Goal: Transaction & Acquisition: Book appointment/travel/reservation

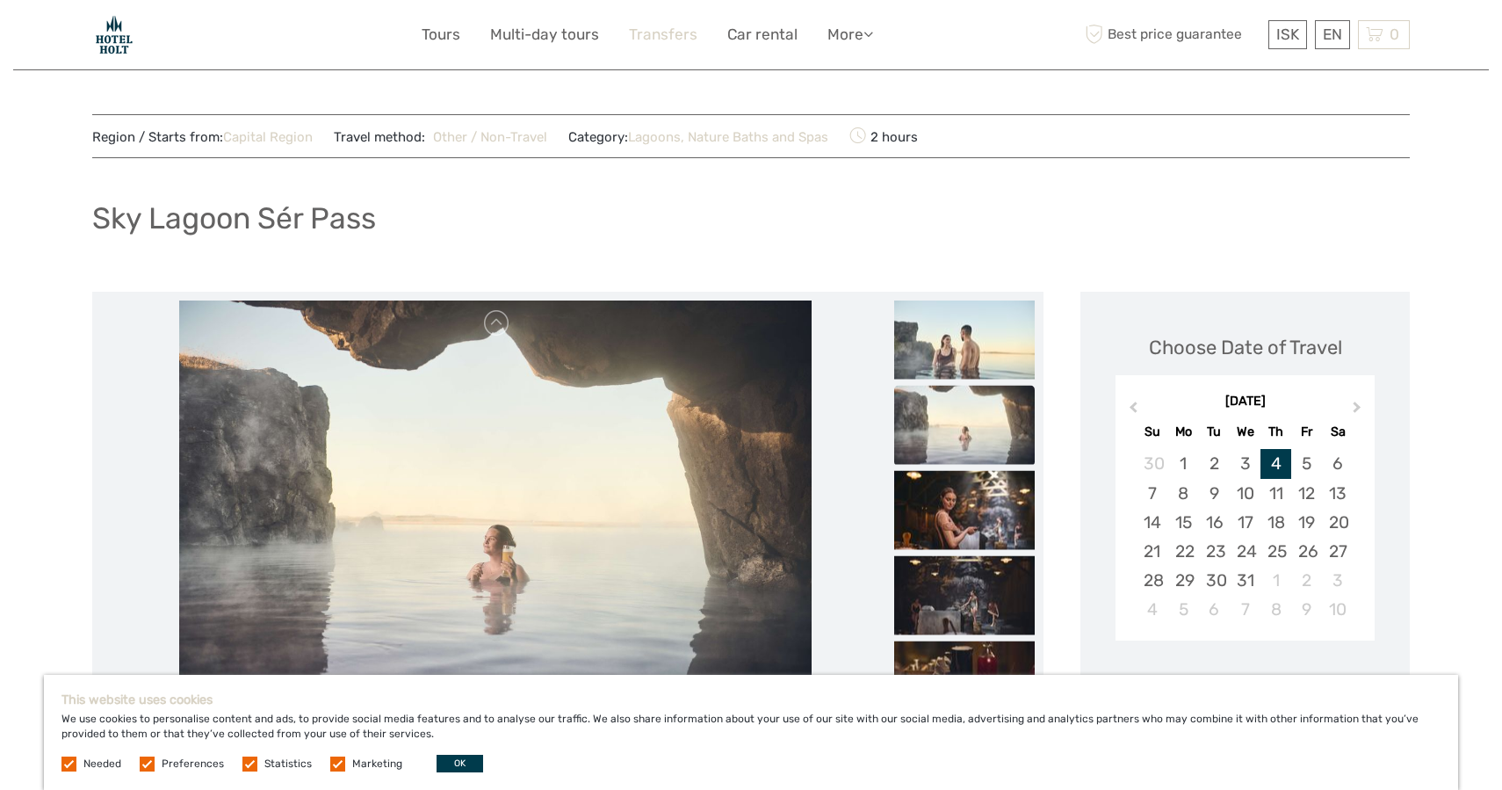
click at [671, 31] on link "Transfers" at bounding box center [663, 34] width 69 height 25
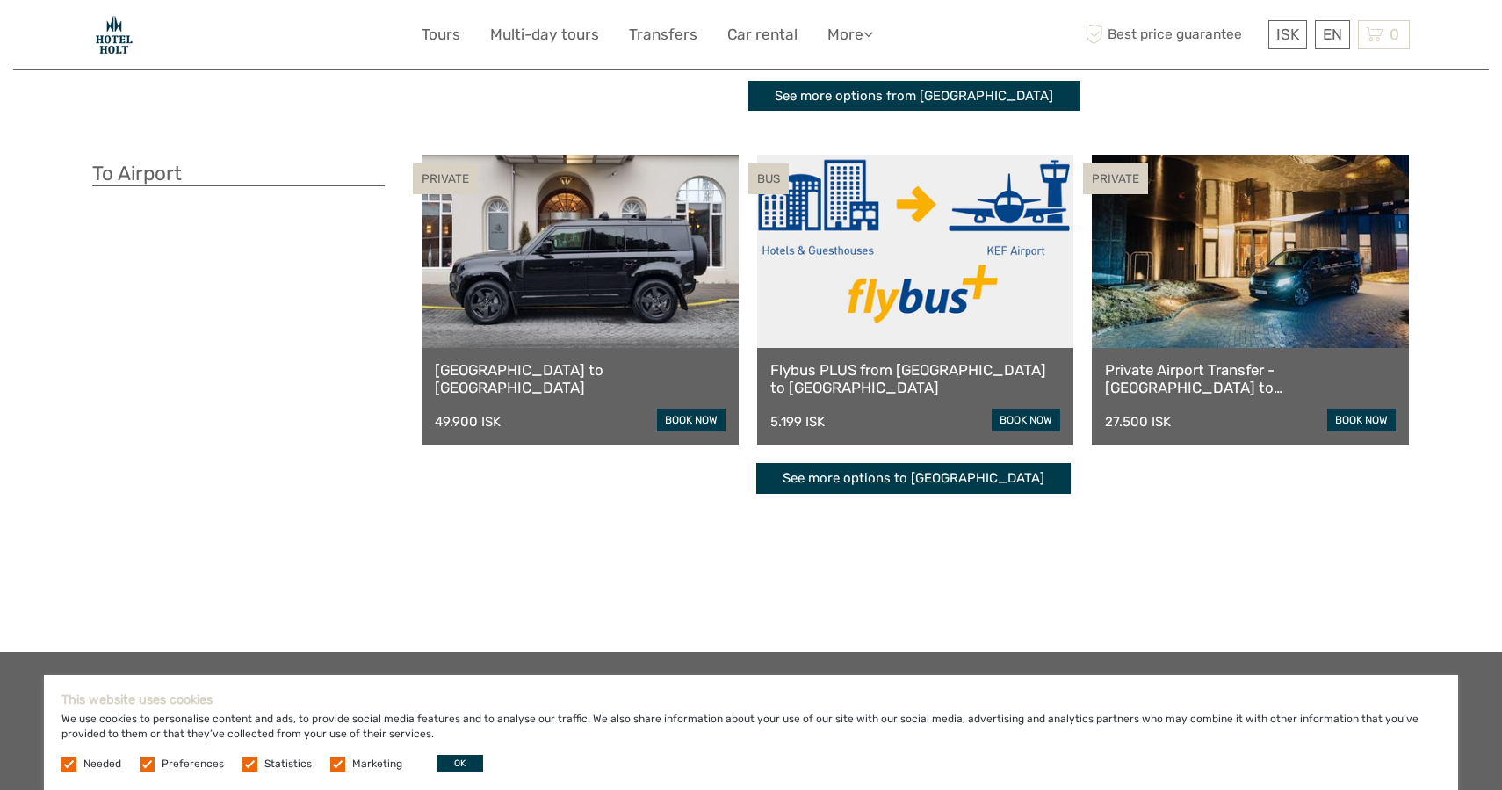
scroll to position [395, 0]
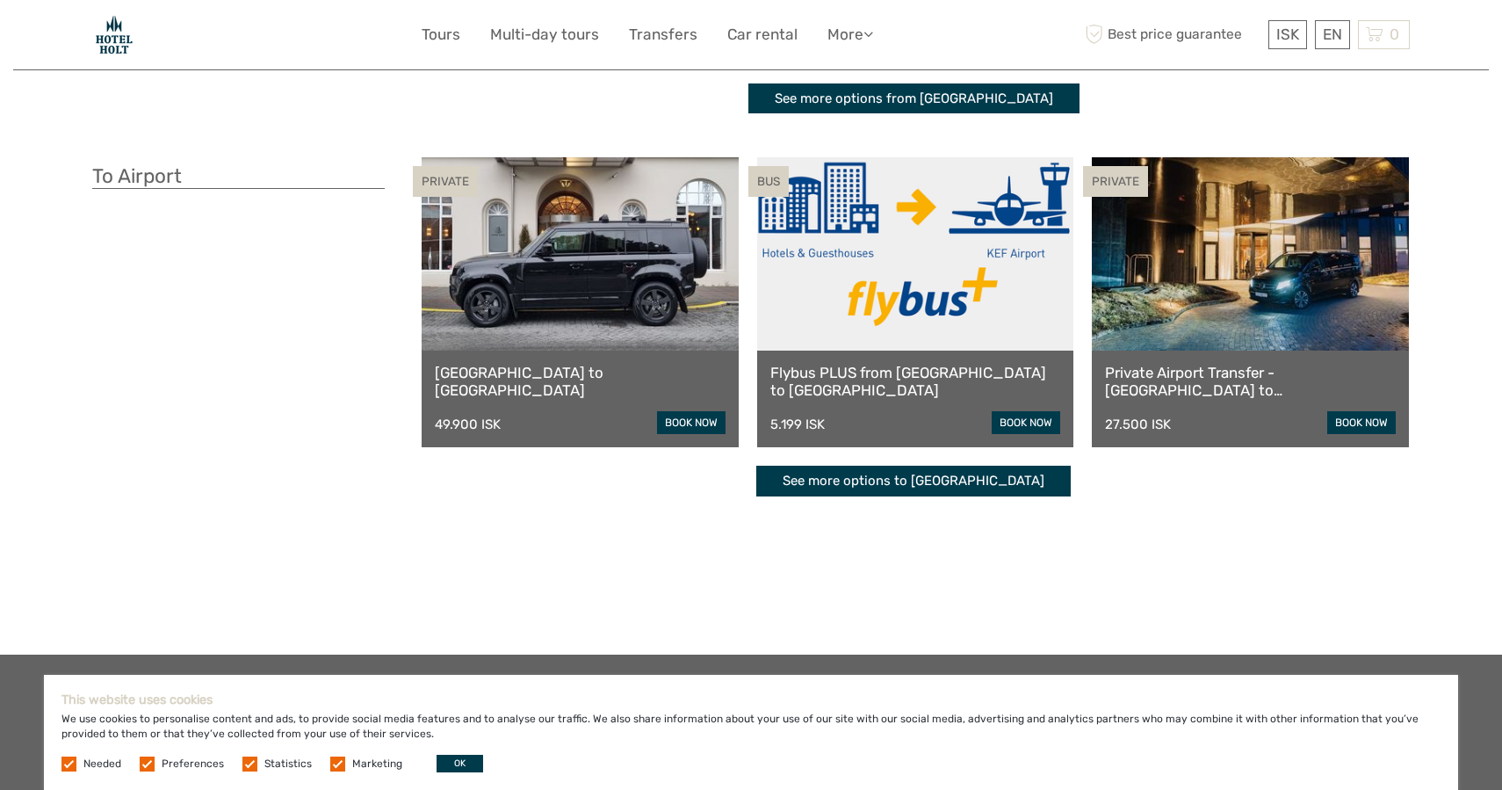
click at [888, 478] on link "See more options to Keflavík airport" at bounding box center [914, 481] width 315 height 31
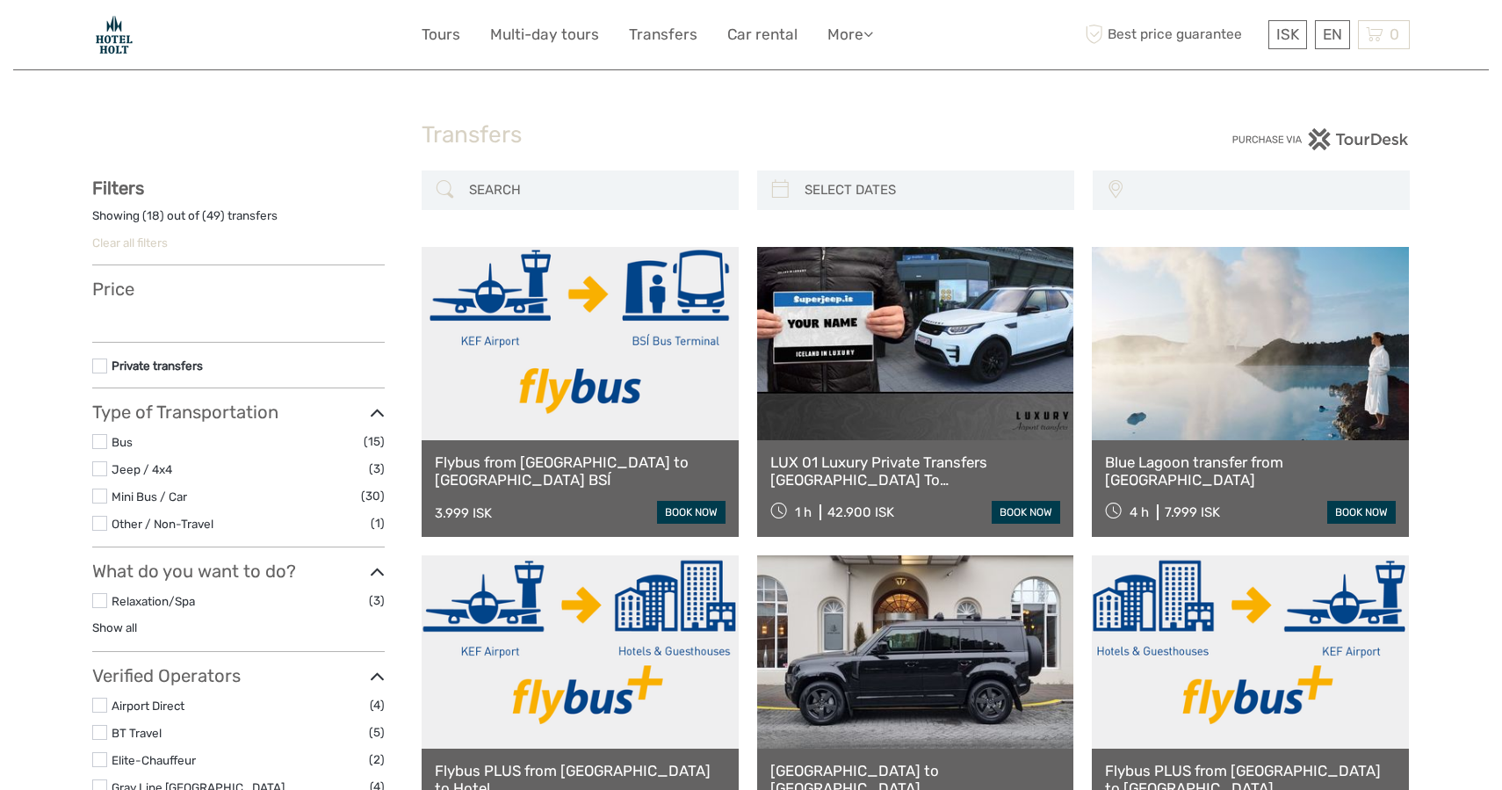
select select
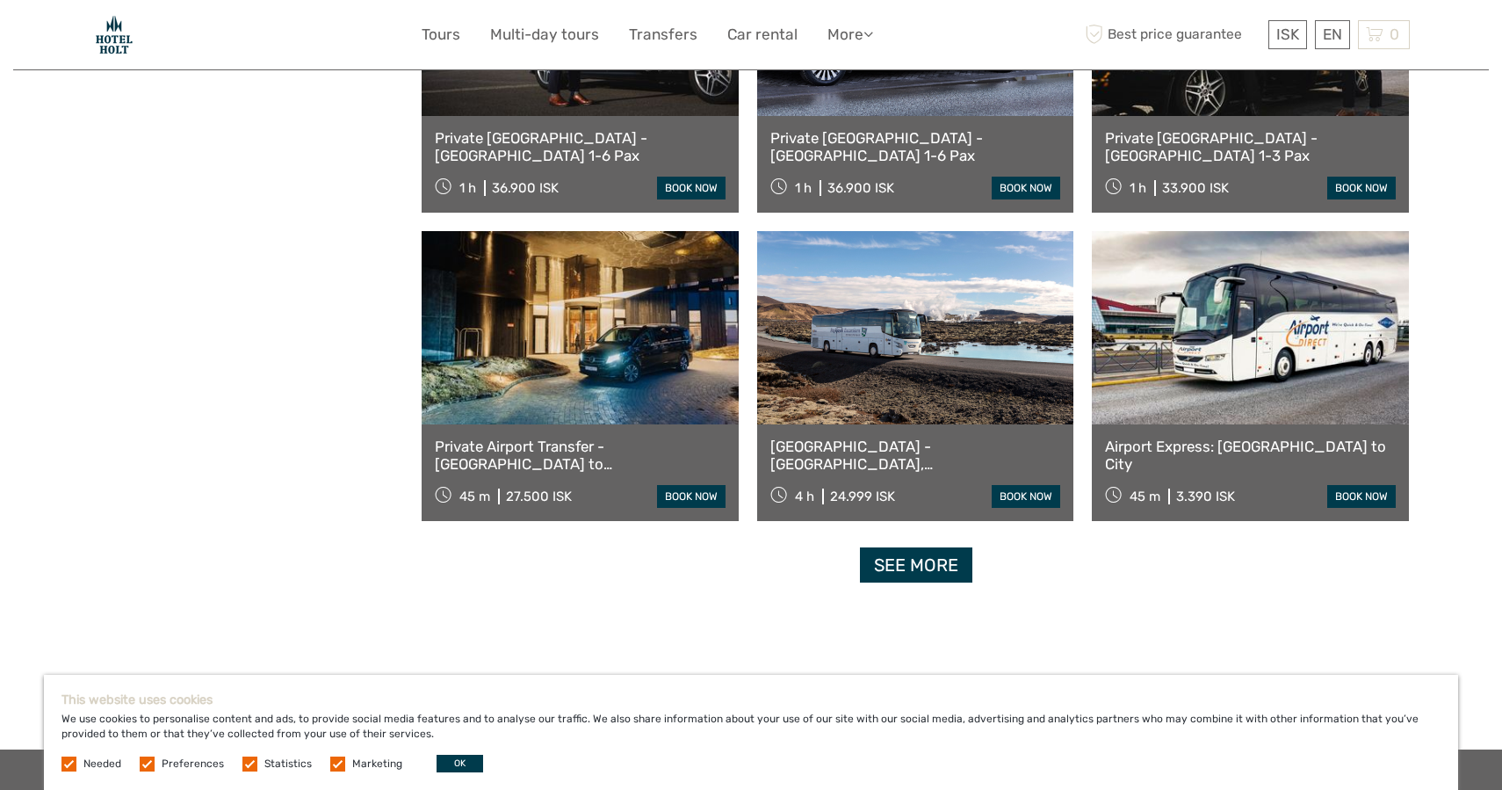
scroll to position [1556, 0]
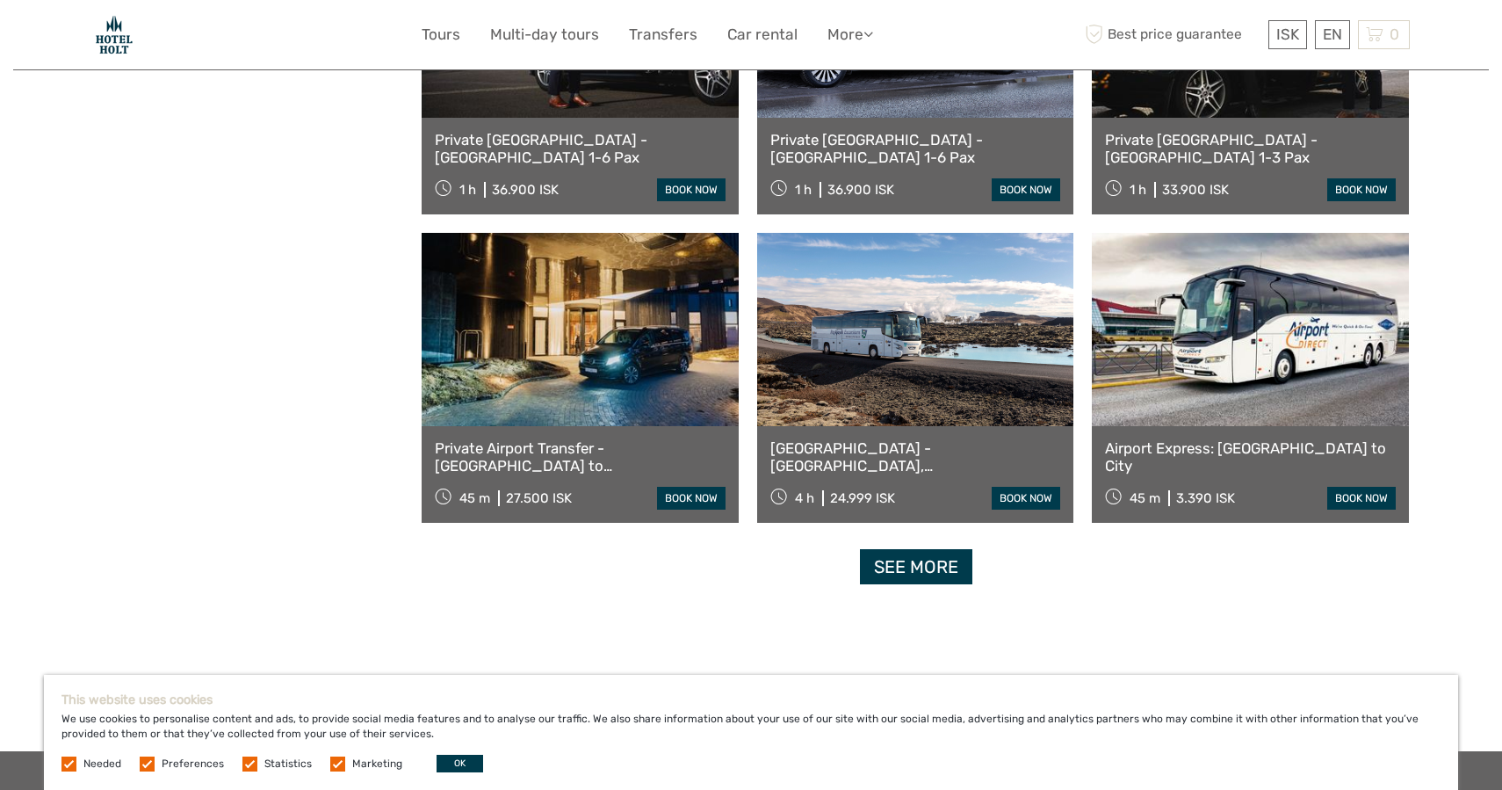
click at [1359, 358] on link at bounding box center [1250, 329] width 317 height 193
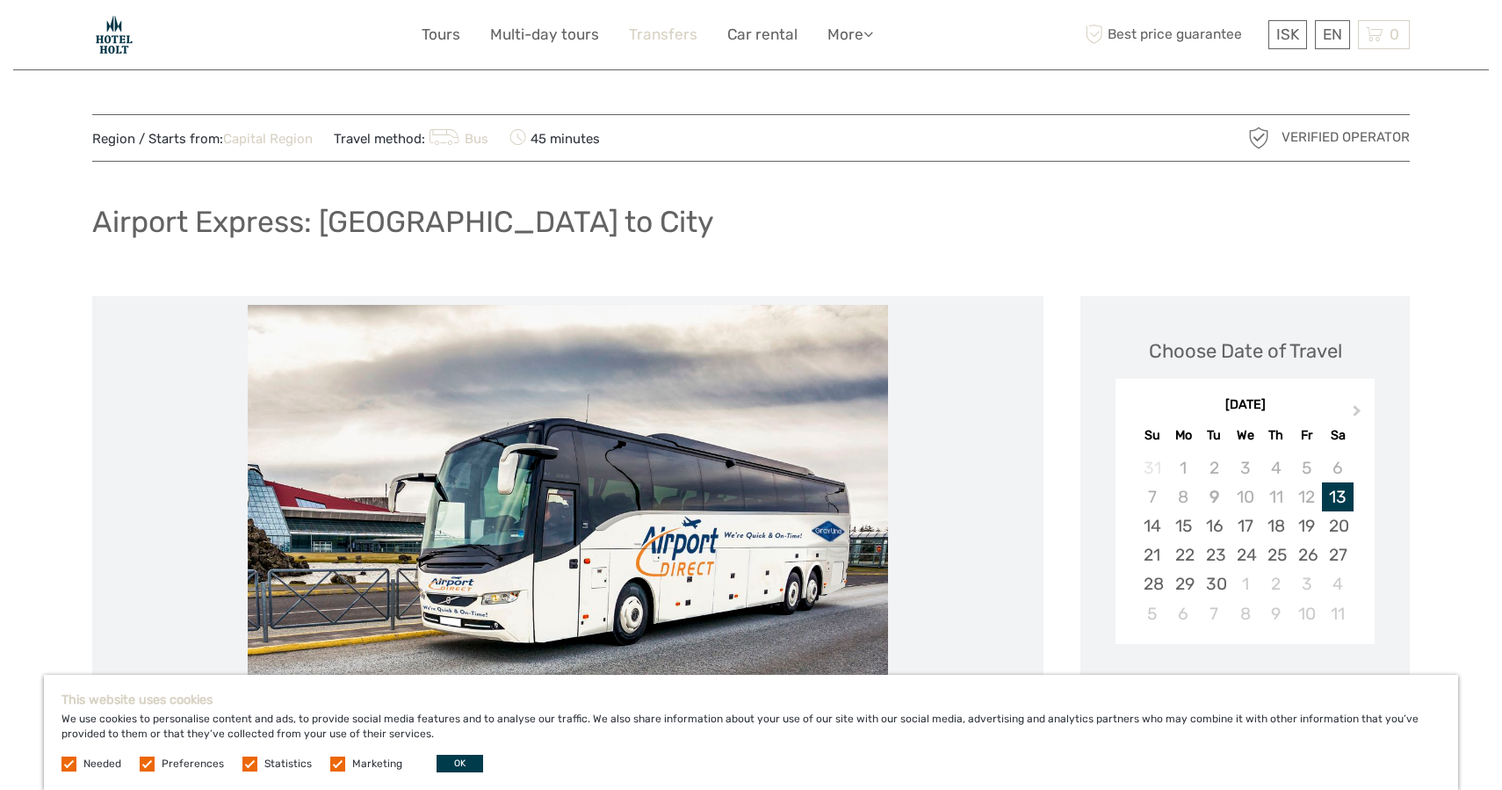
click at [662, 30] on link "Transfers" at bounding box center [663, 34] width 69 height 25
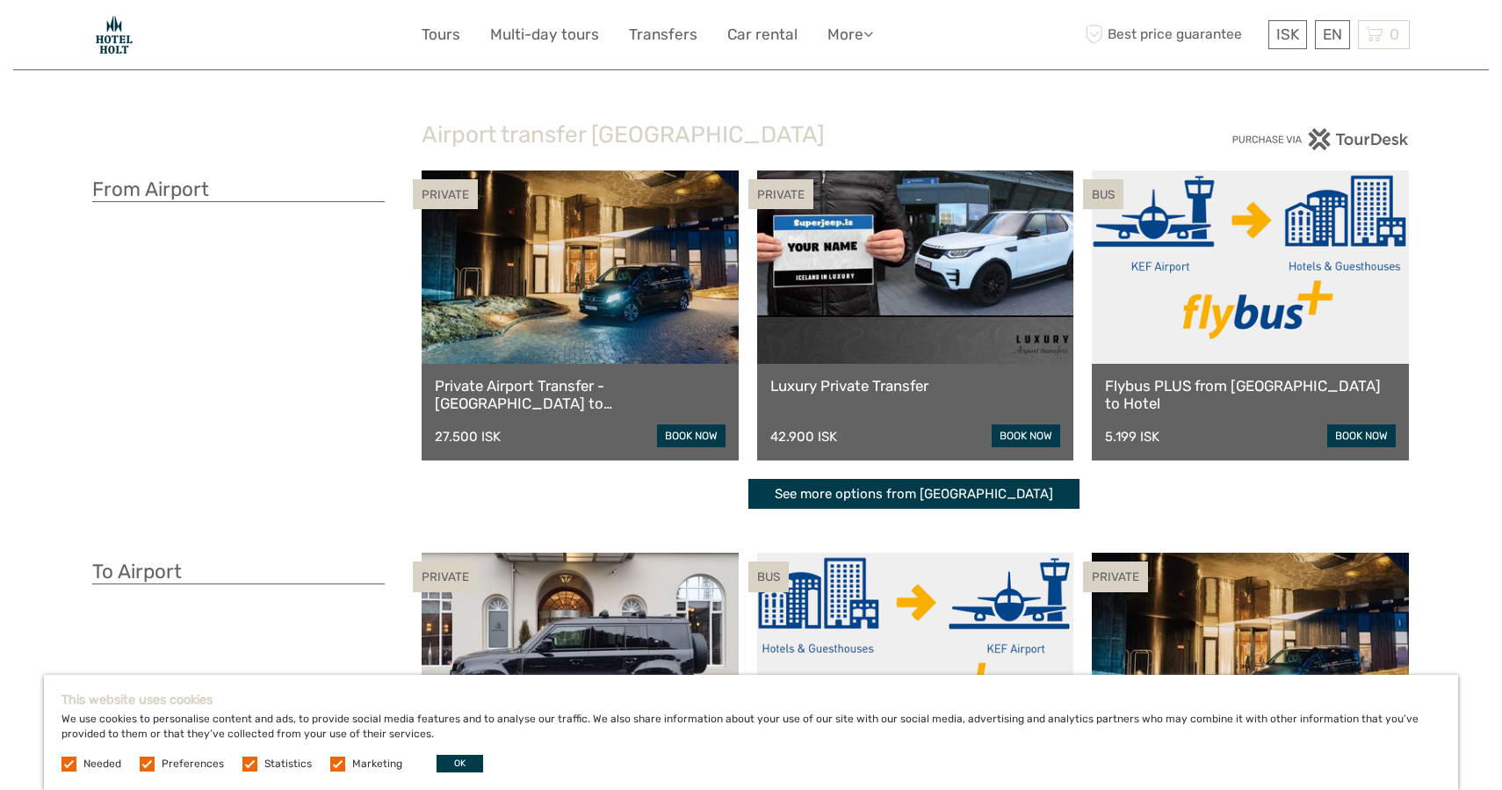
click at [595, 405] on link "Private Airport Transfer - [GEOGRAPHIC_DATA] to [GEOGRAPHIC_DATA]" at bounding box center [580, 395] width 291 height 36
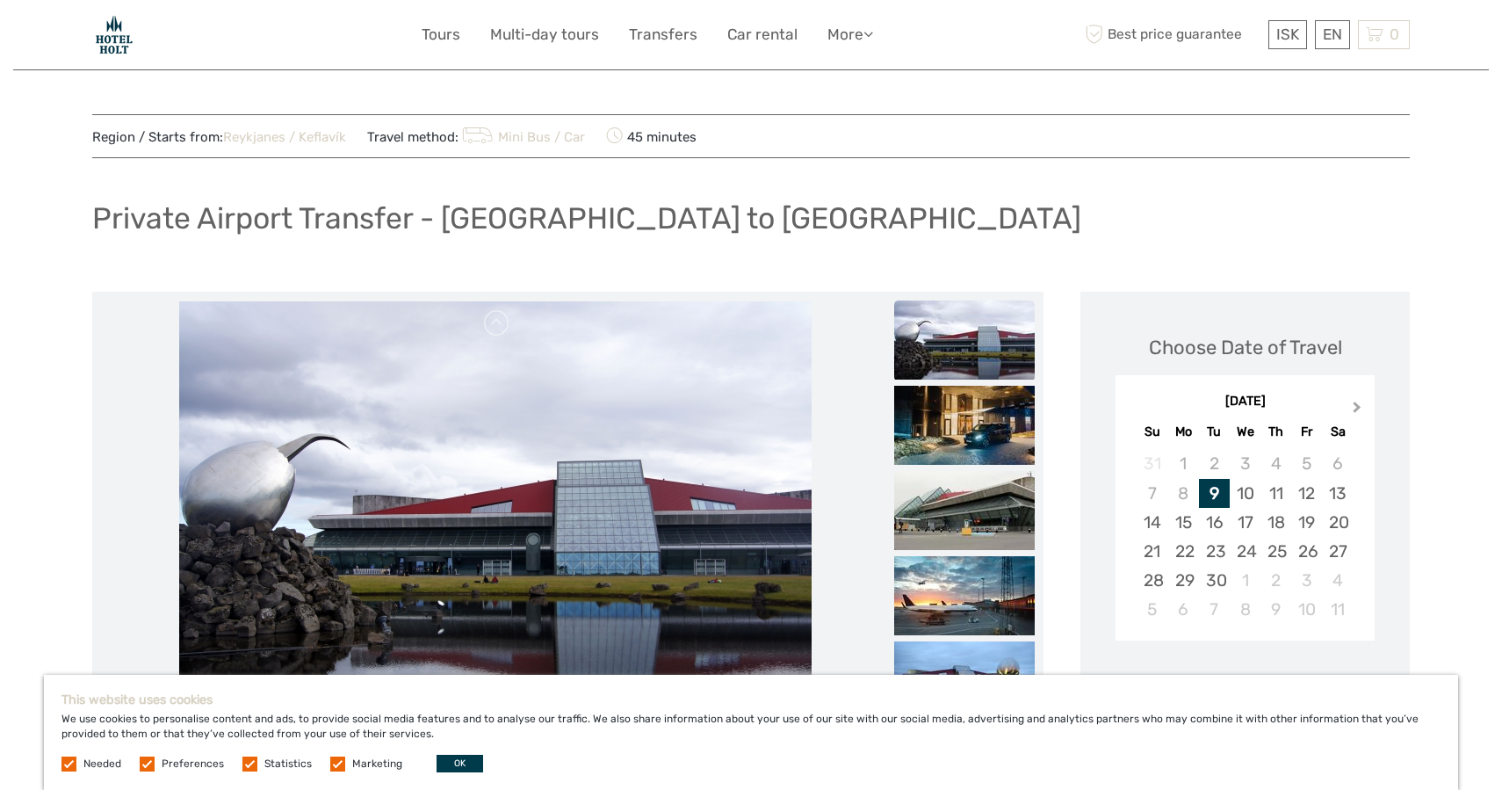
click at [1358, 399] on button "Next Month" at bounding box center [1359, 411] width 28 height 28
click at [1208, 459] on div "2" at bounding box center [1214, 463] width 31 height 29
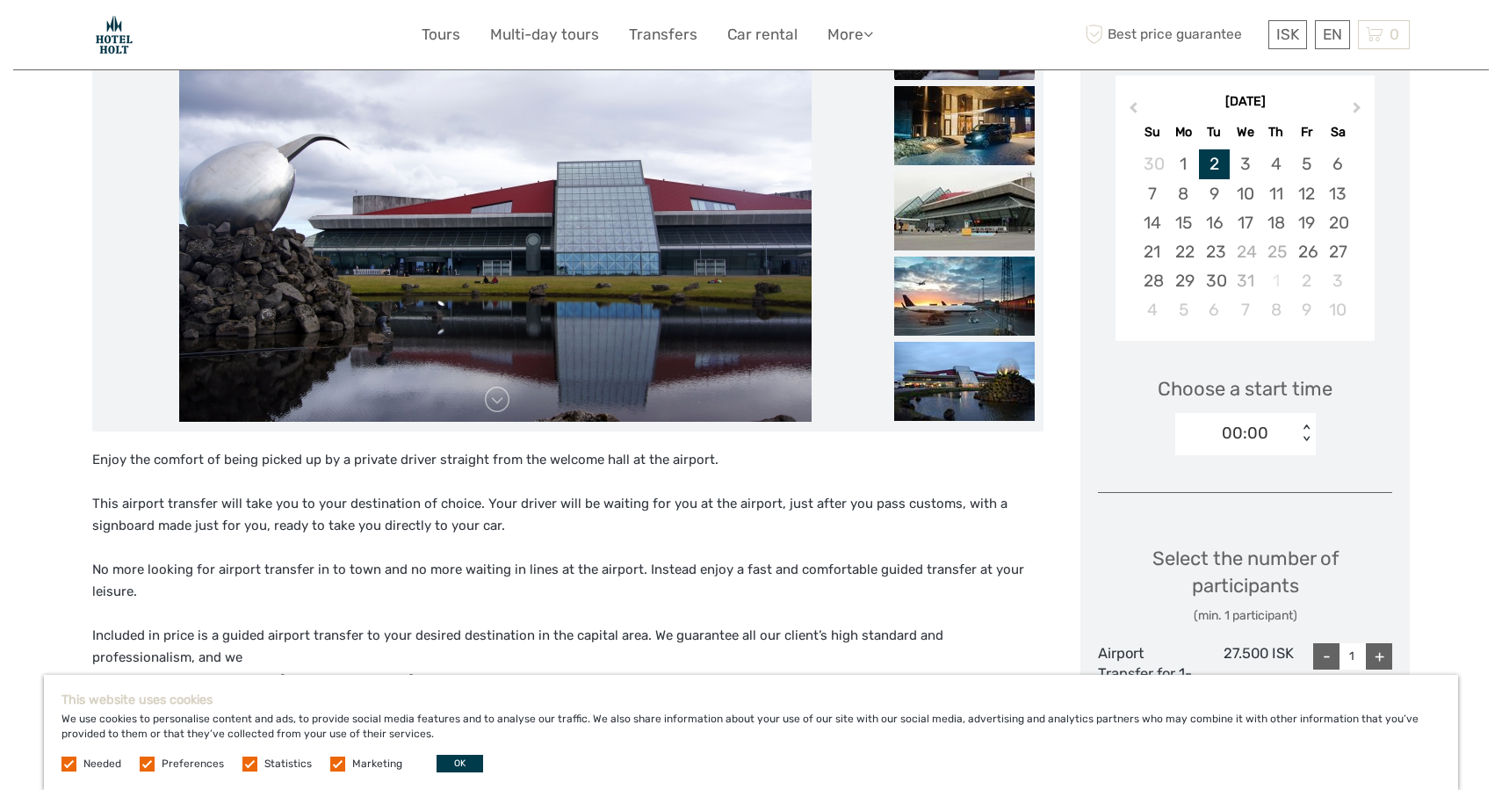
scroll to position [301, 0]
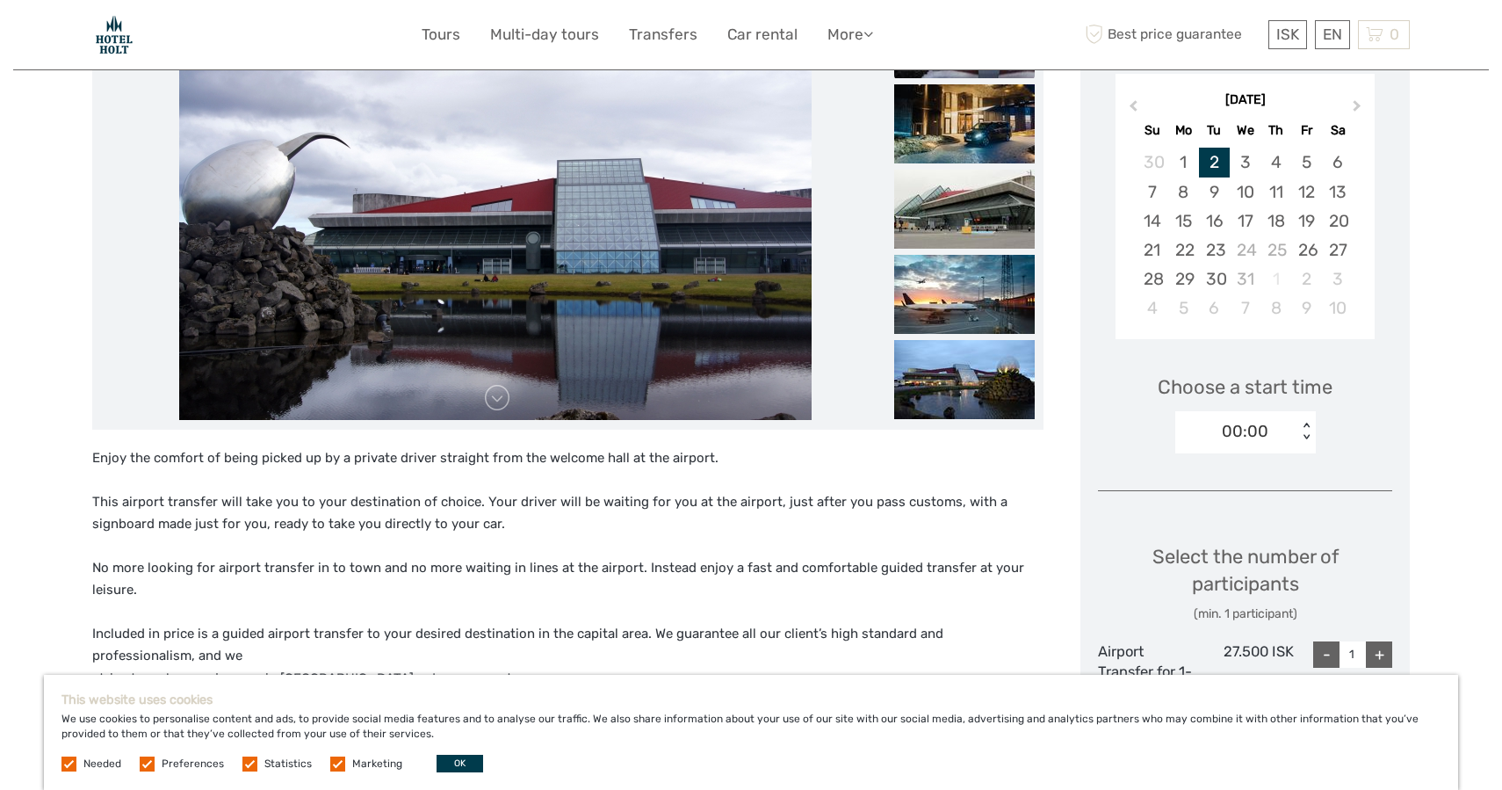
click at [1291, 431] on div "00:00" at bounding box center [1237, 431] width 122 height 26
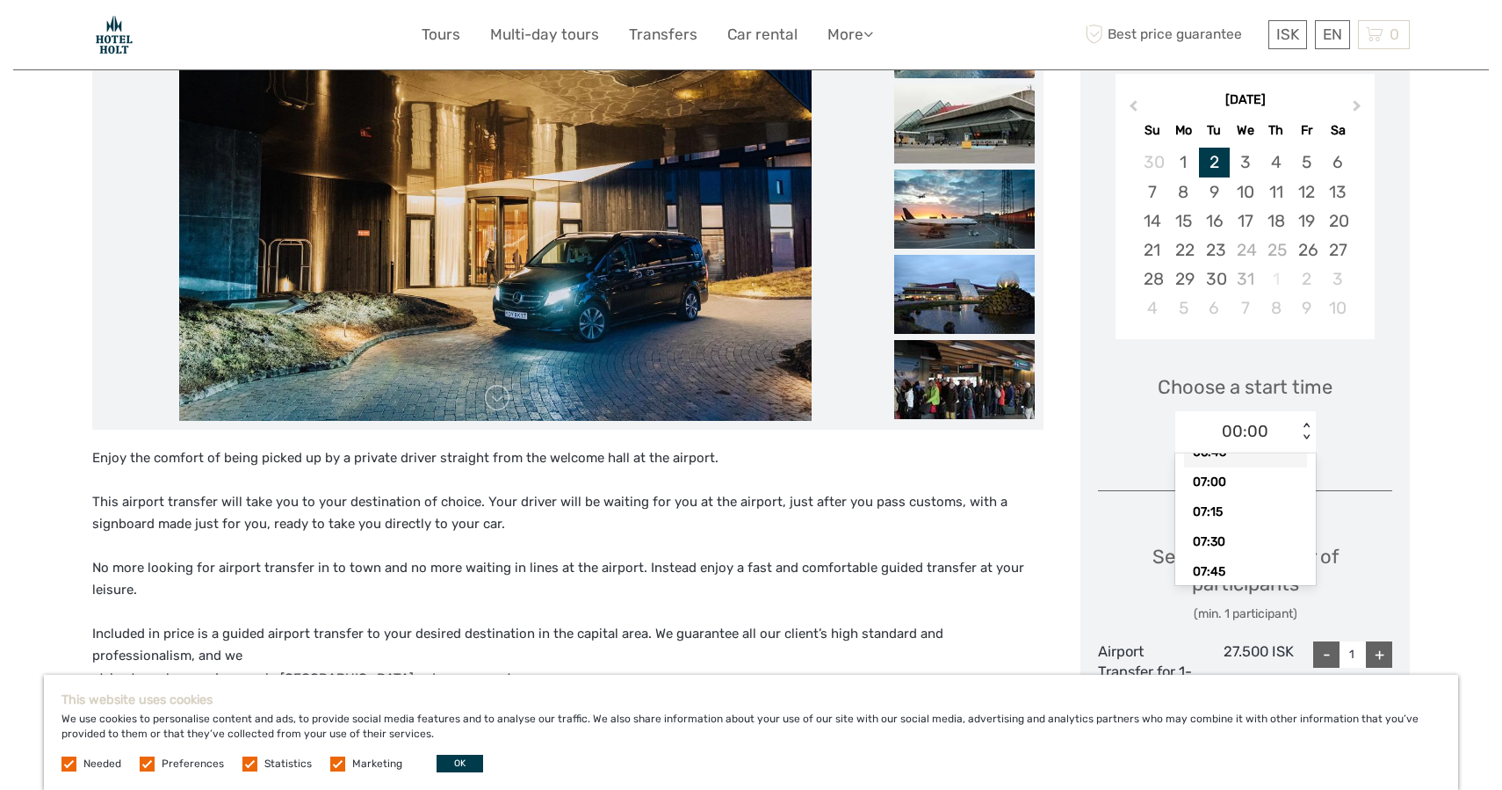
scroll to position [840, 0]
click at [1272, 496] on div "07:15" at bounding box center [1245, 511] width 123 height 30
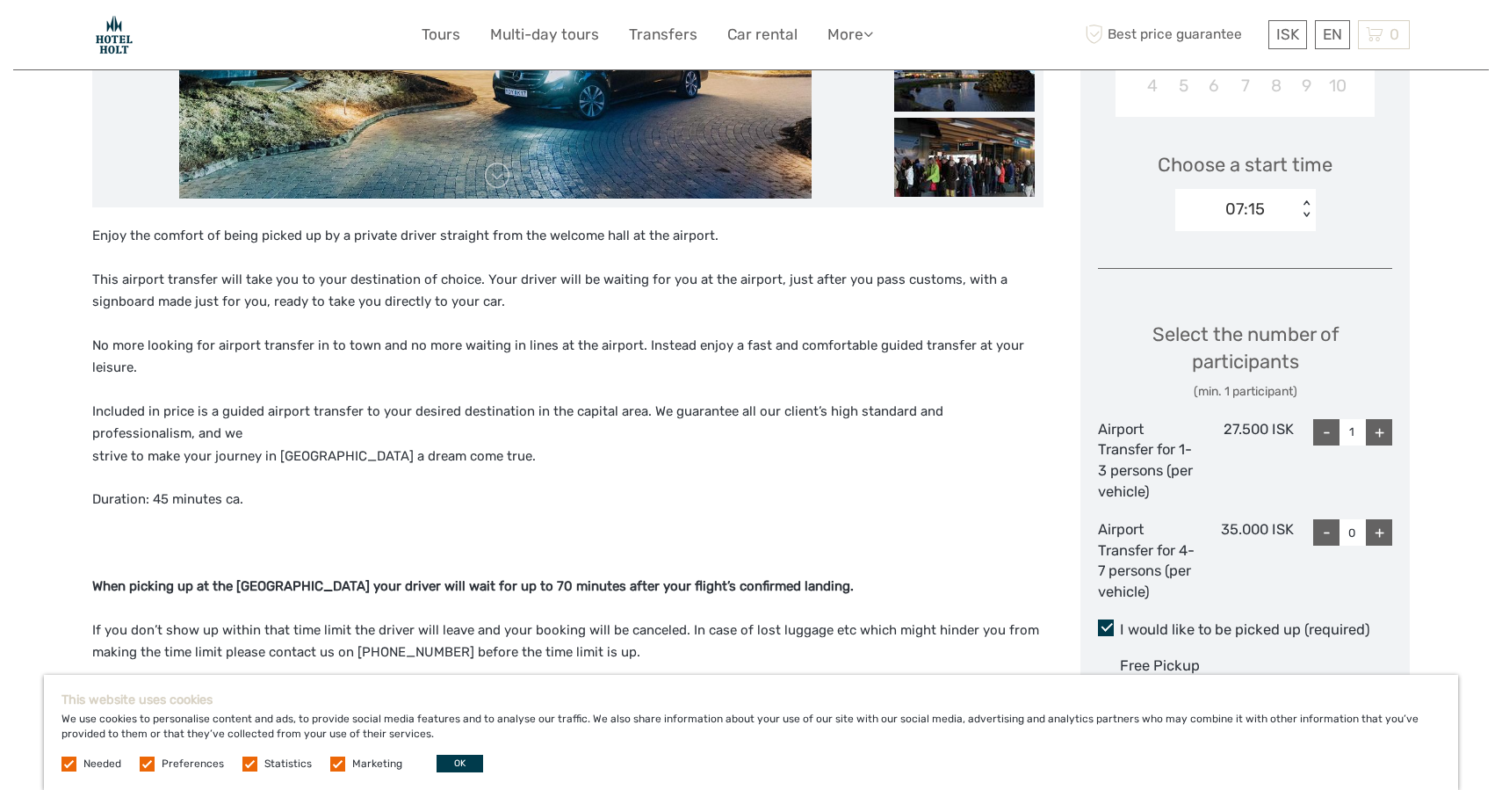
scroll to position [526, 0]
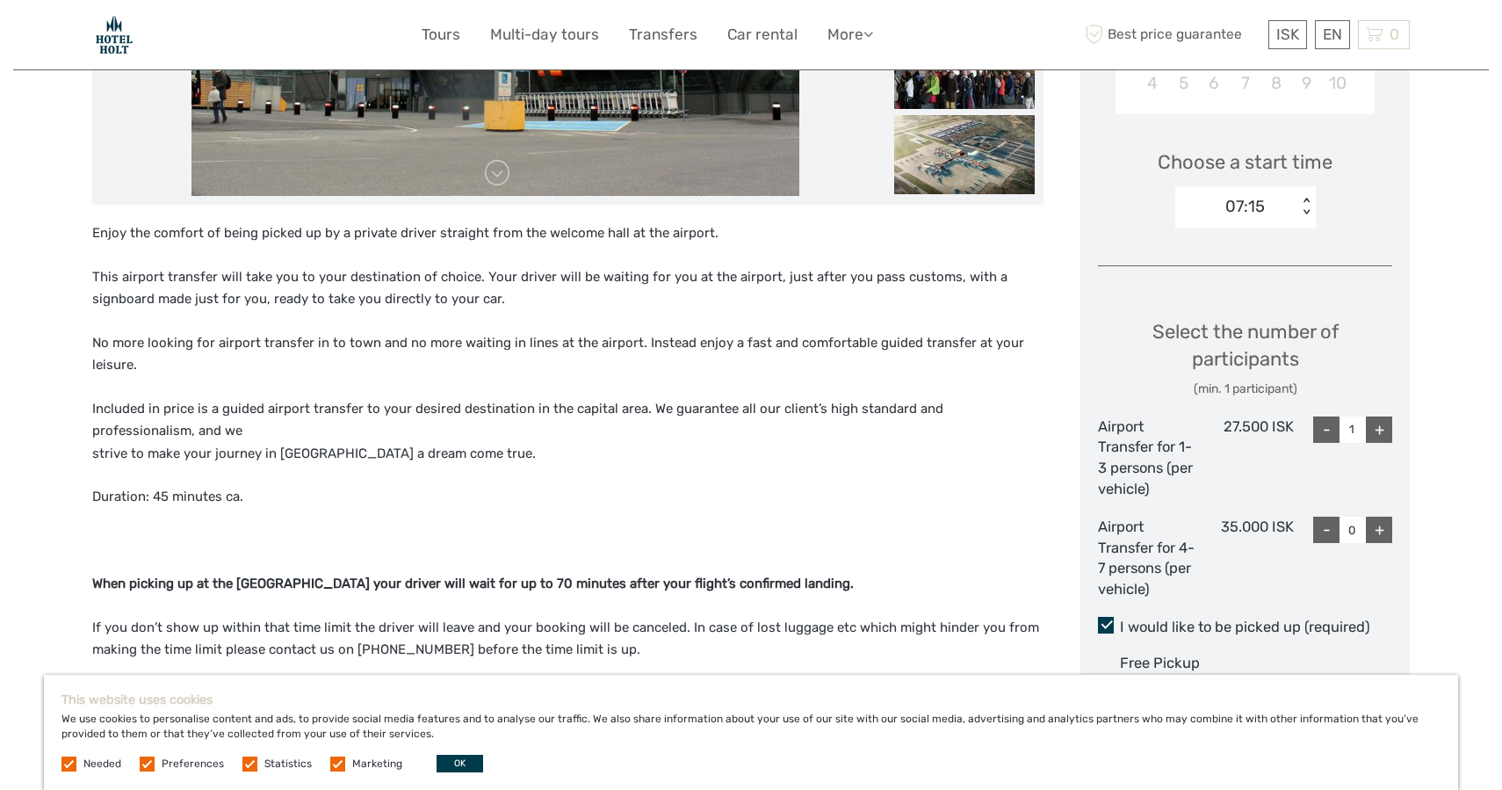
click at [1375, 524] on div "+" at bounding box center [1379, 530] width 26 height 26
type input "1"
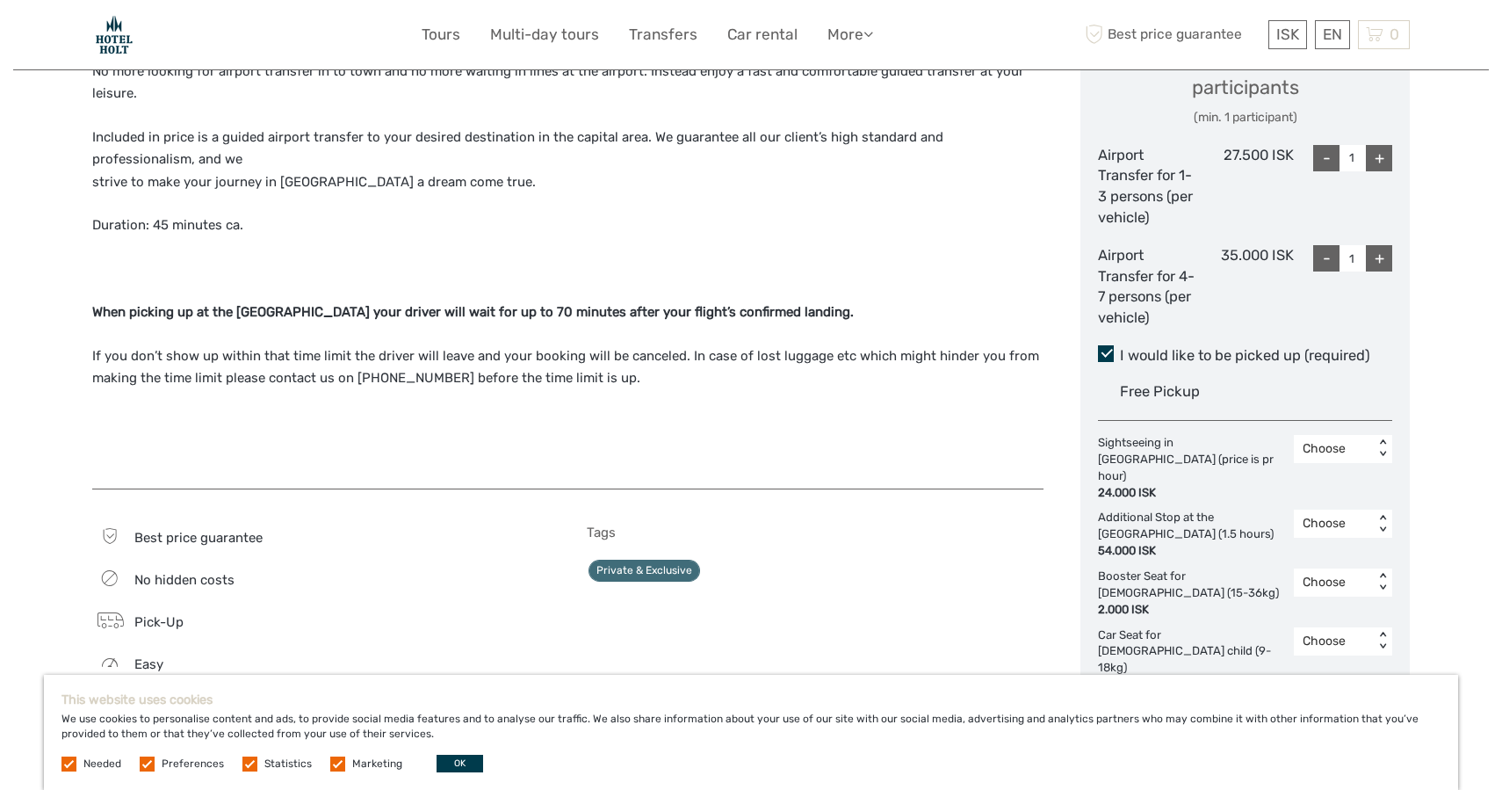
scroll to position [799, 0]
click at [1314, 573] on div "Choose" at bounding box center [1334, 582] width 62 height 18
click at [1327, 642] on div "1" at bounding box center [1343, 657] width 81 height 30
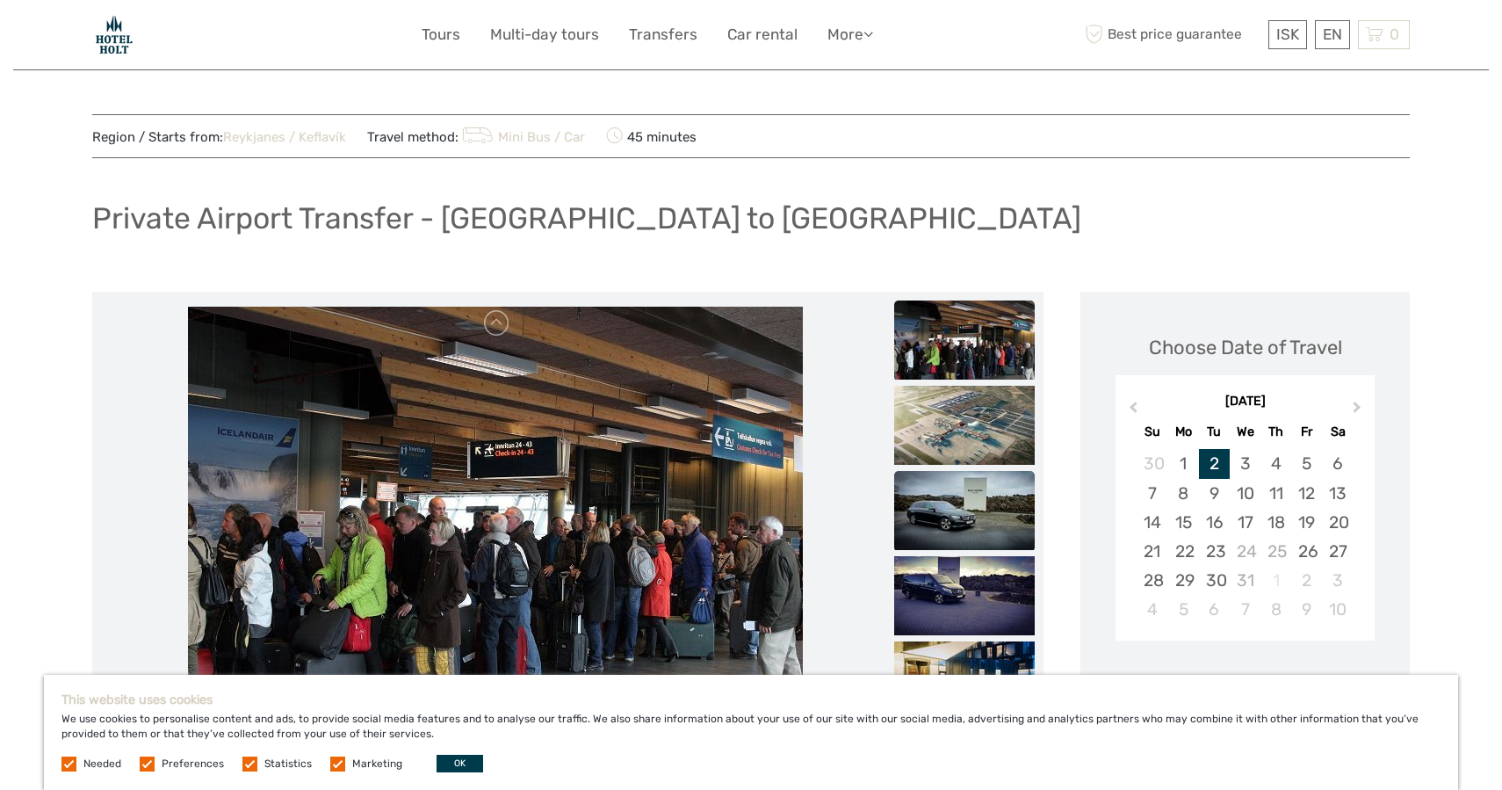
scroll to position [0, 0]
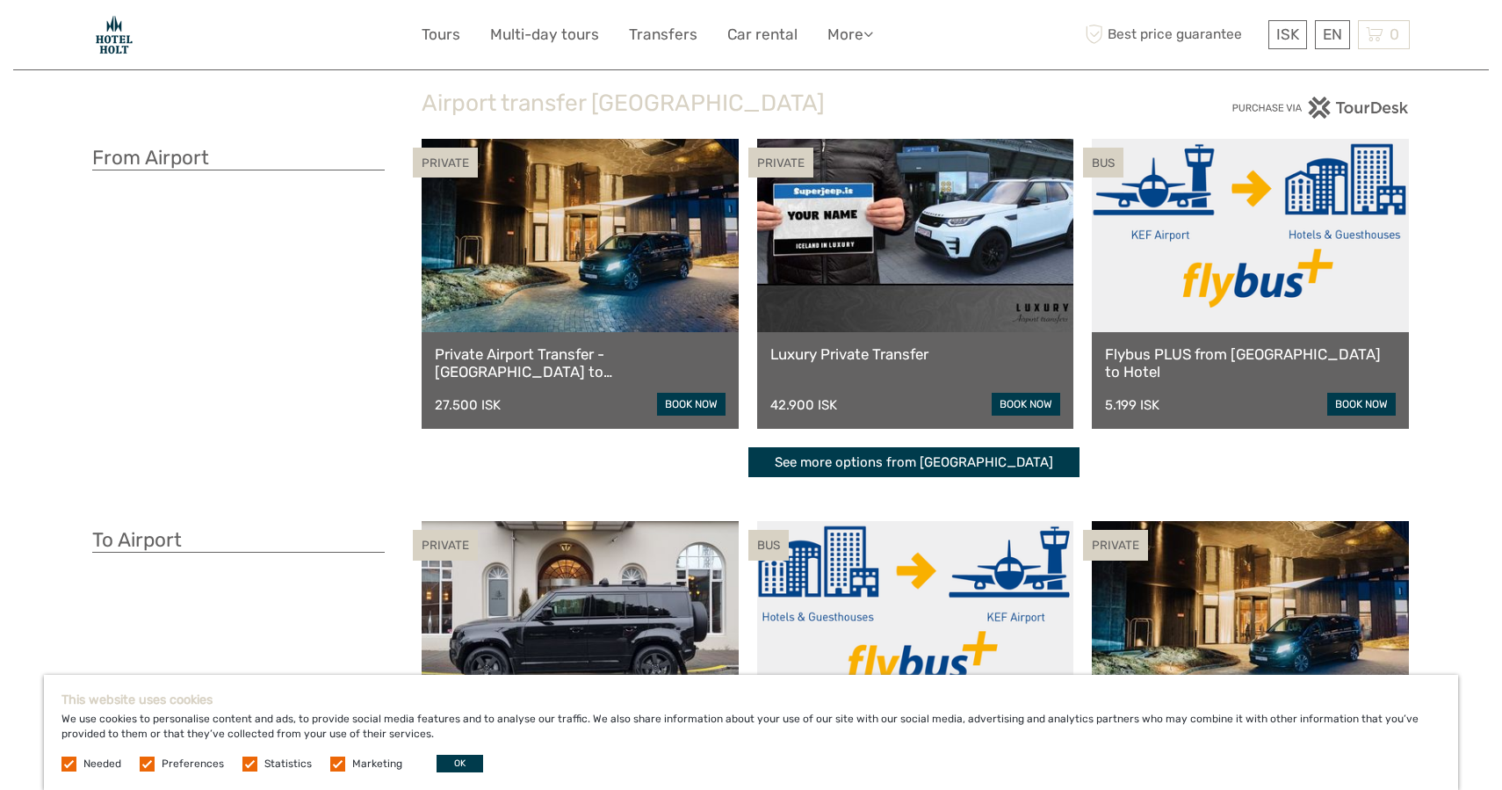
click at [1273, 337] on div "Flybus PLUS from Keflavik Airport to Hotel 5.199 ISK book now" at bounding box center [1250, 380] width 317 height 97
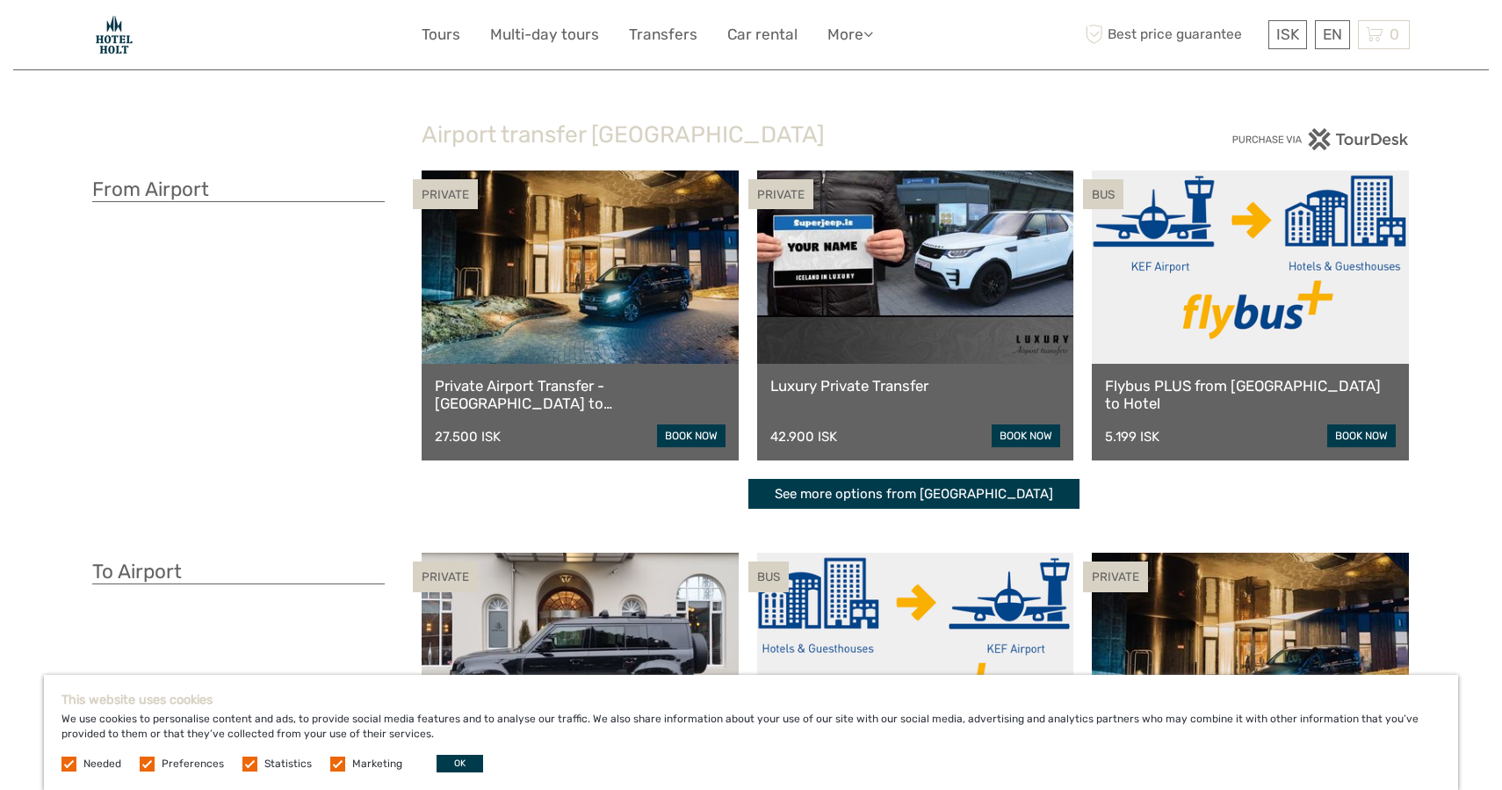
click at [997, 503] on link "See more options from Keflavík airport" at bounding box center [914, 494] width 331 height 31
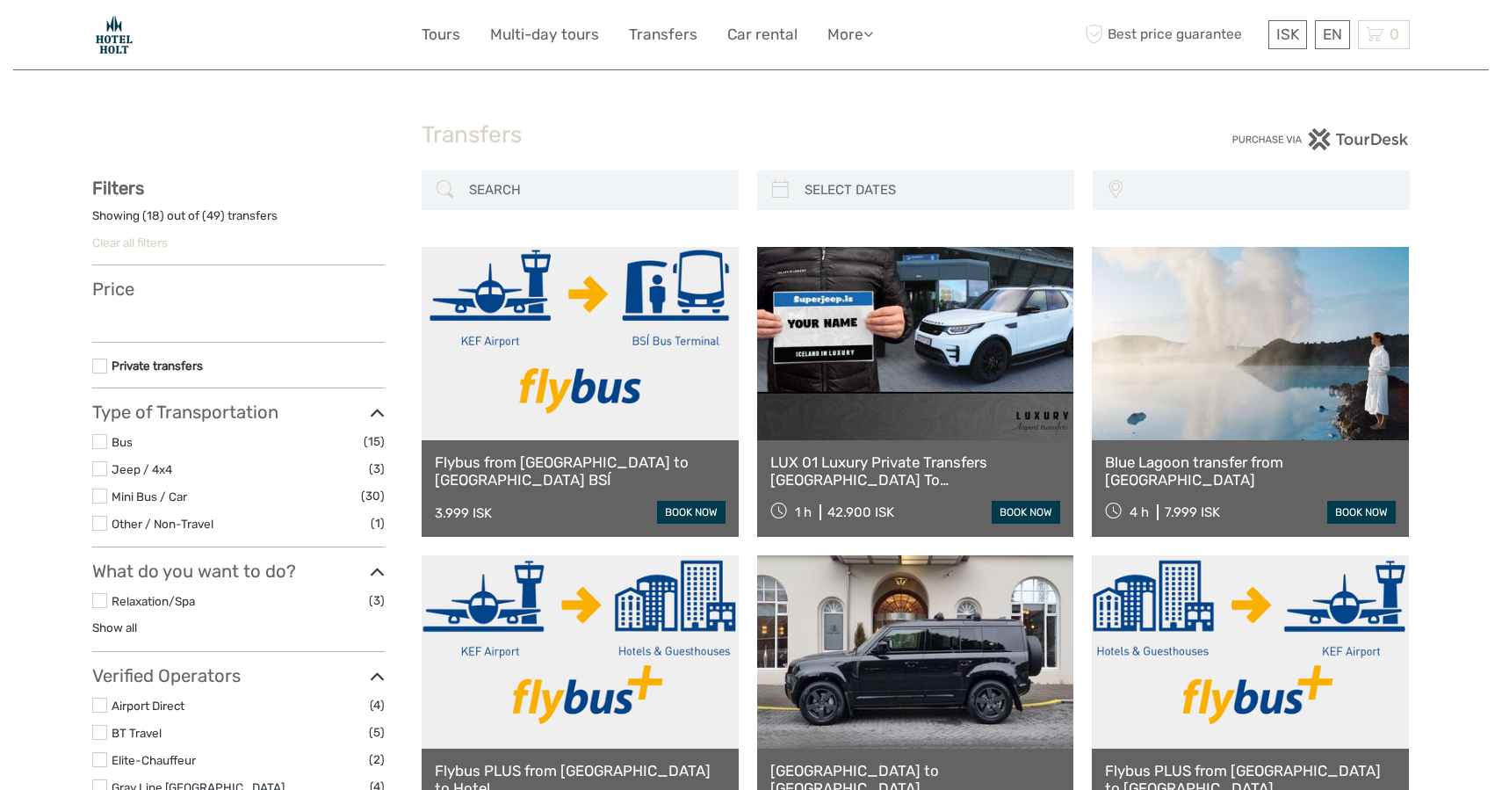
select select
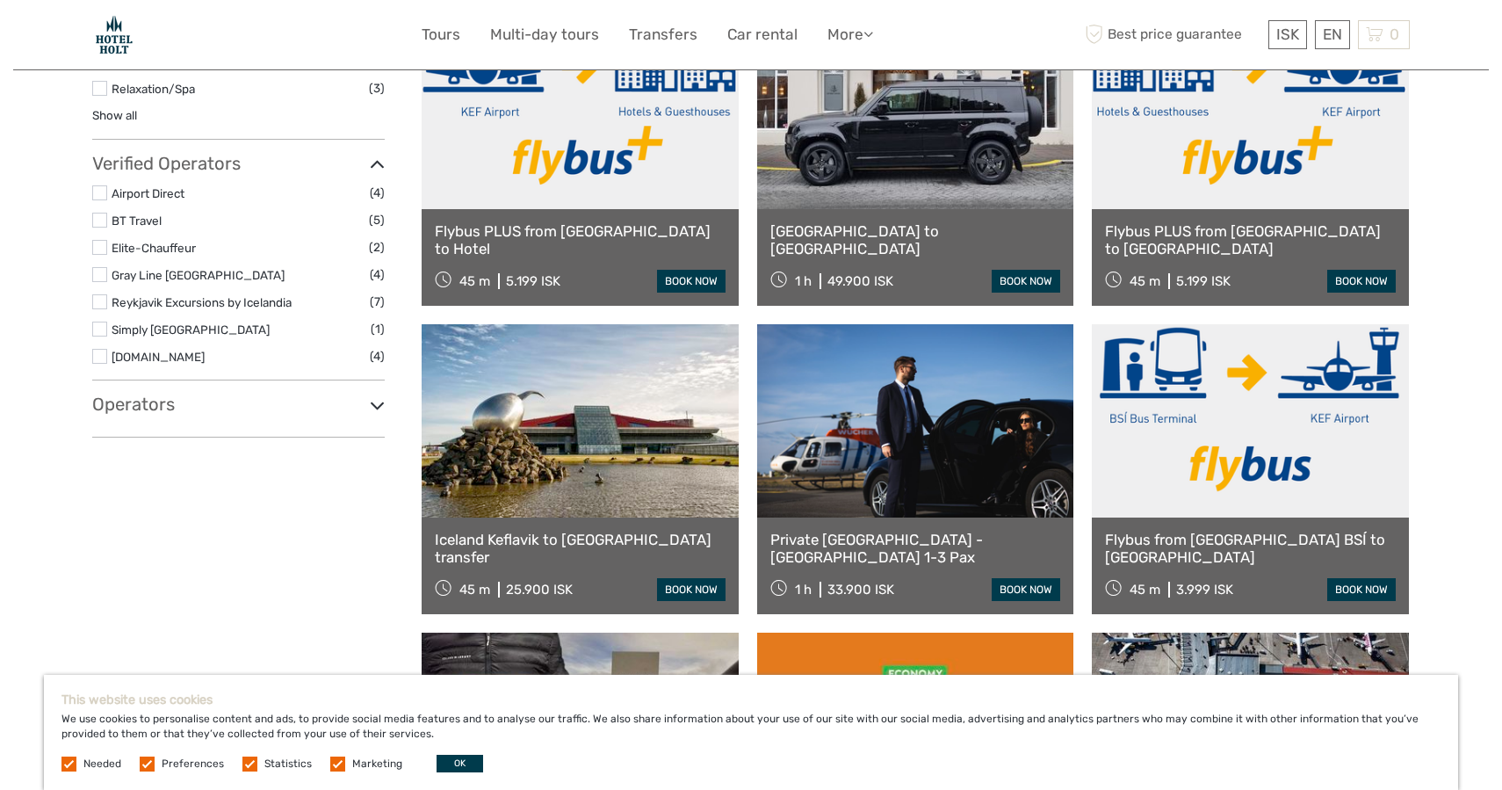
scroll to position [542, 0]
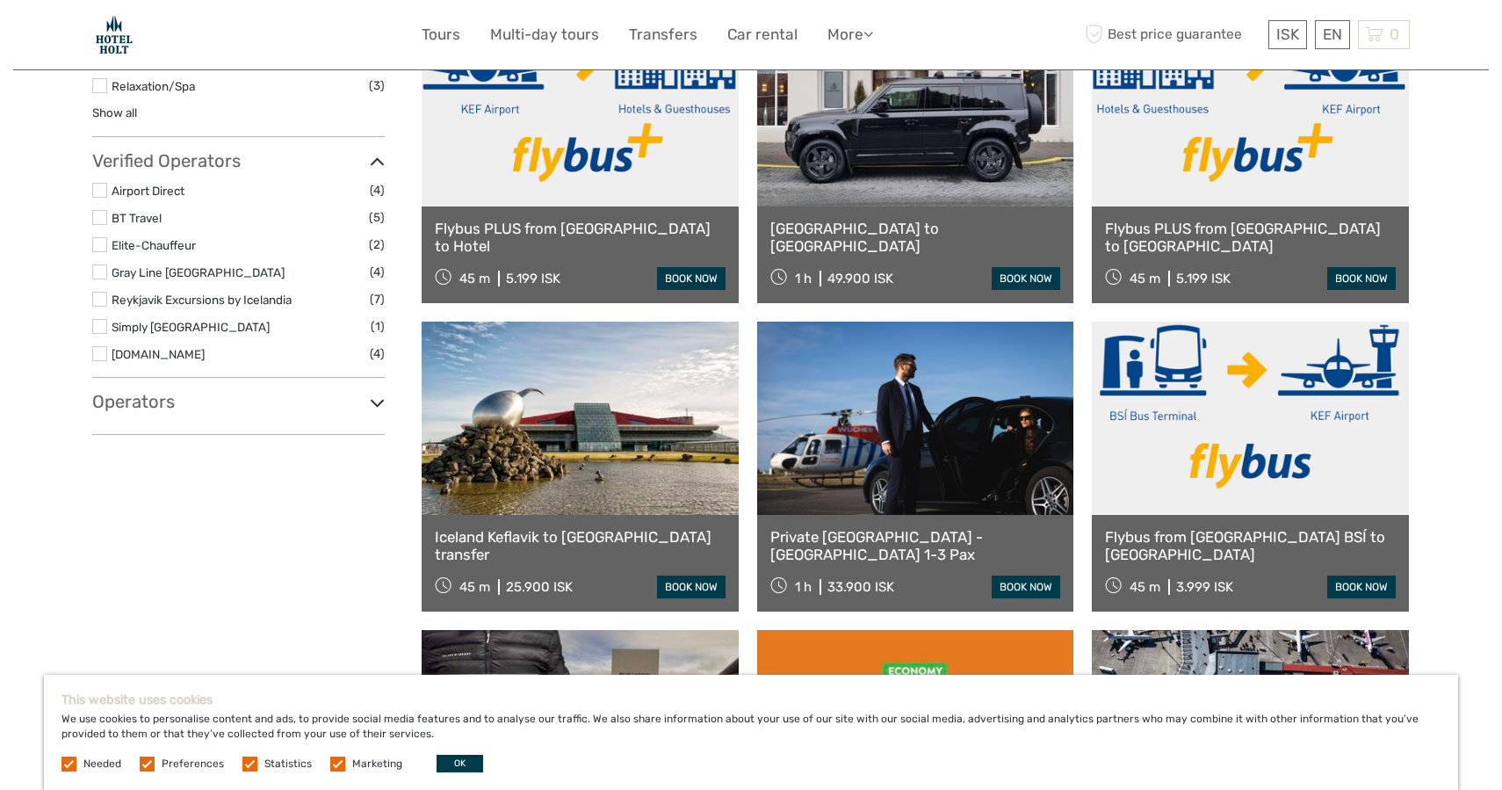
click at [552, 237] on div "Flybus PLUS from [GEOGRAPHIC_DATA] to Hotel 45 m 5.199 ISK book now" at bounding box center [580, 254] width 317 height 97
click at [706, 274] on link "book now" at bounding box center [691, 278] width 69 height 23
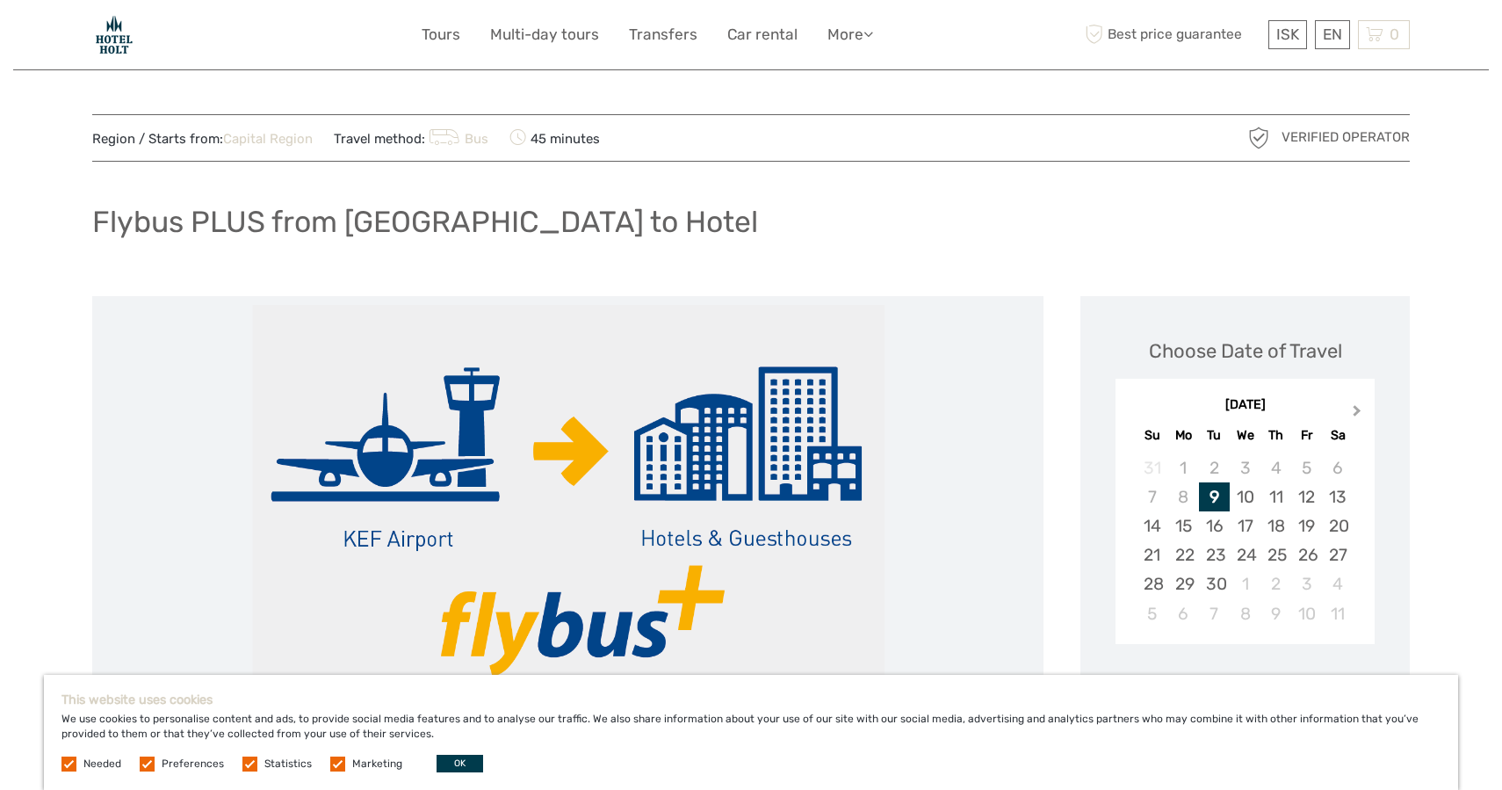
click at [1357, 411] on span "Next Month" at bounding box center [1357, 414] width 0 height 25
click at [1210, 461] on div "2" at bounding box center [1214, 467] width 31 height 29
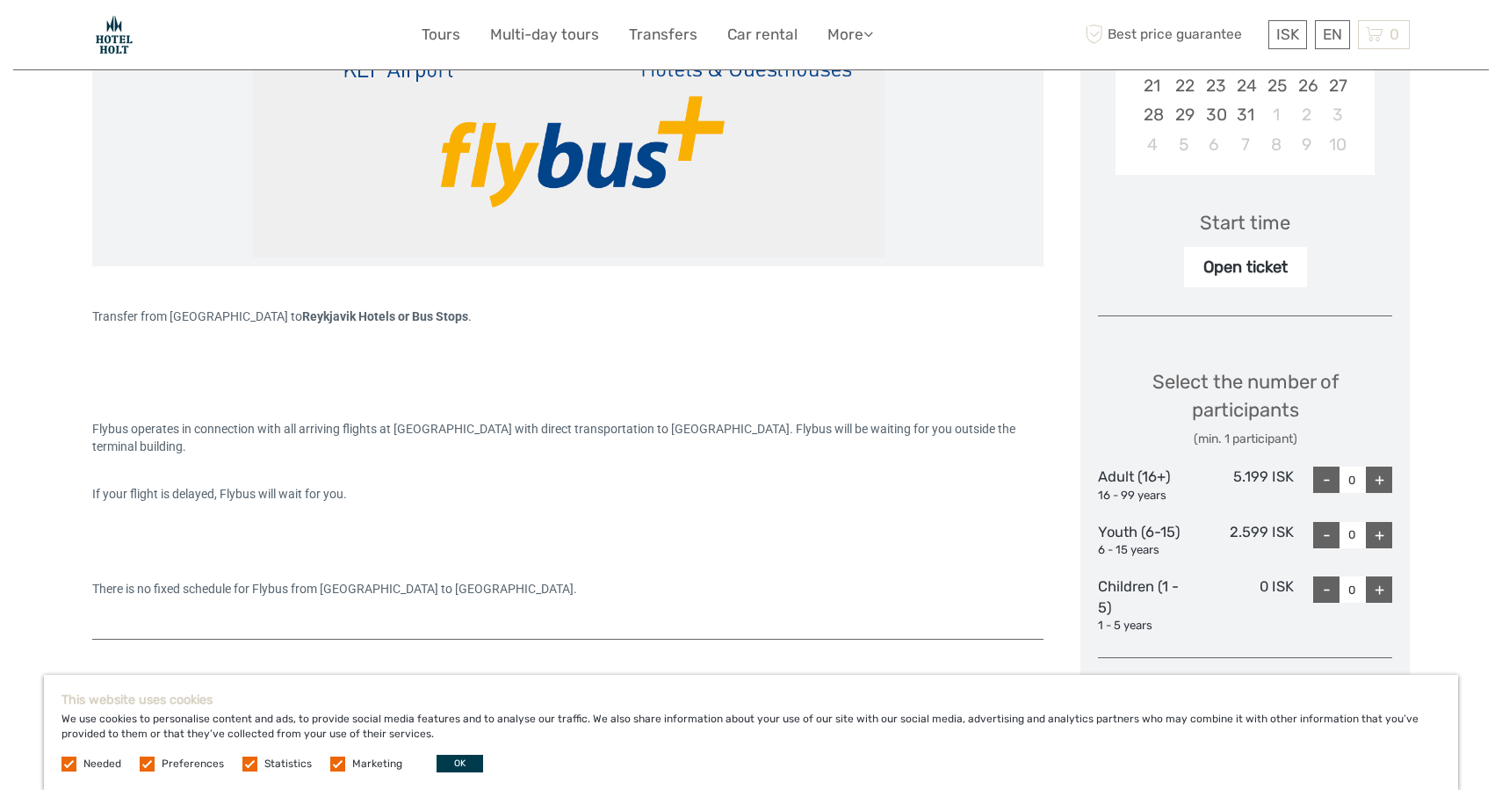
scroll to position [471, 0]
click at [1382, 478] on div "+" at bounding box center [1379, 478] width 26 height 26
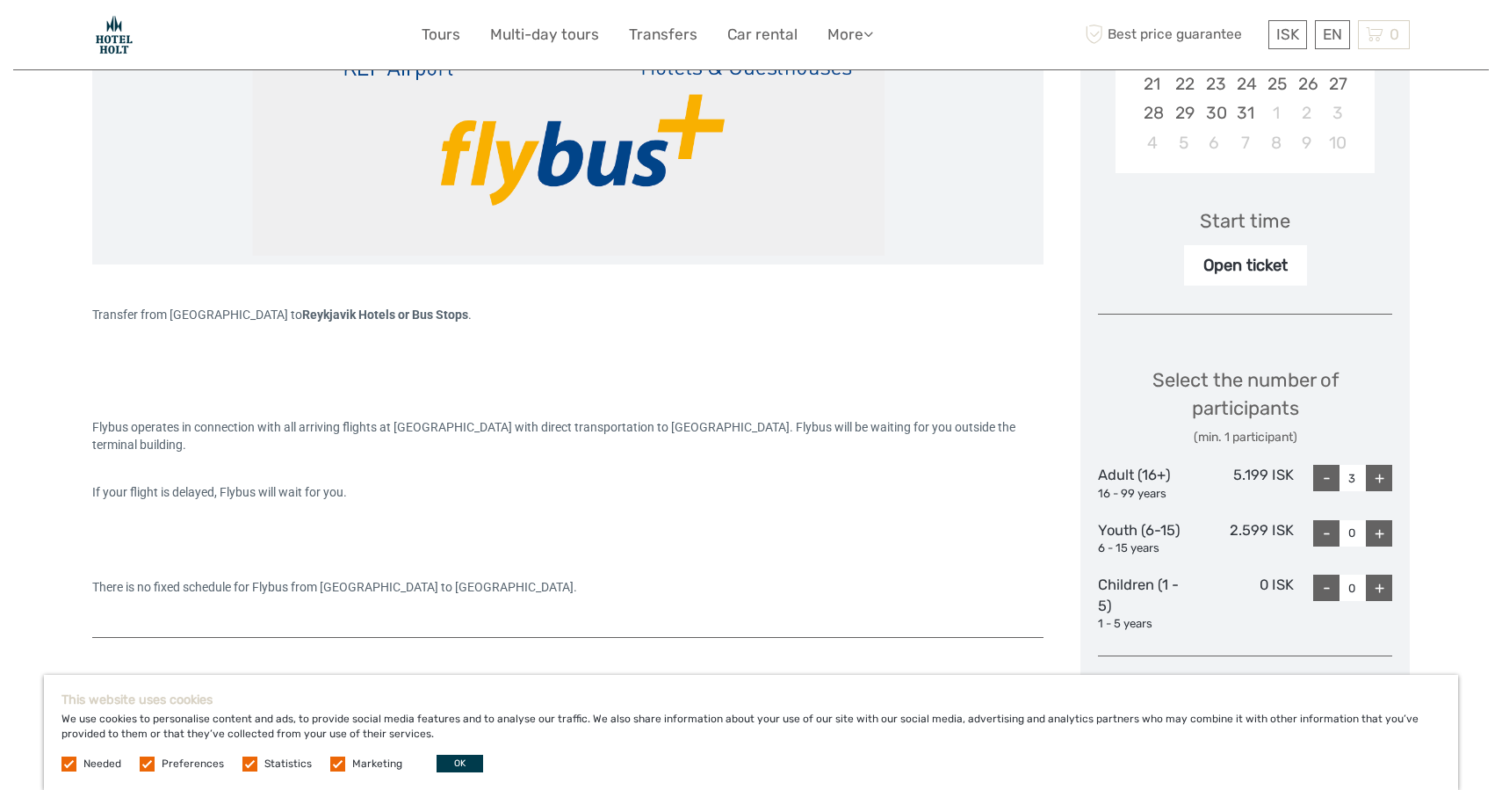
type input "4"
click at [1381, 527] on div "+" at bounding box center [1379, 533] width 26 height 26
type input "1"
click at [1376, 582] on div "+" at bounding box center [1379, 588] width 26 height 26
type input "1"
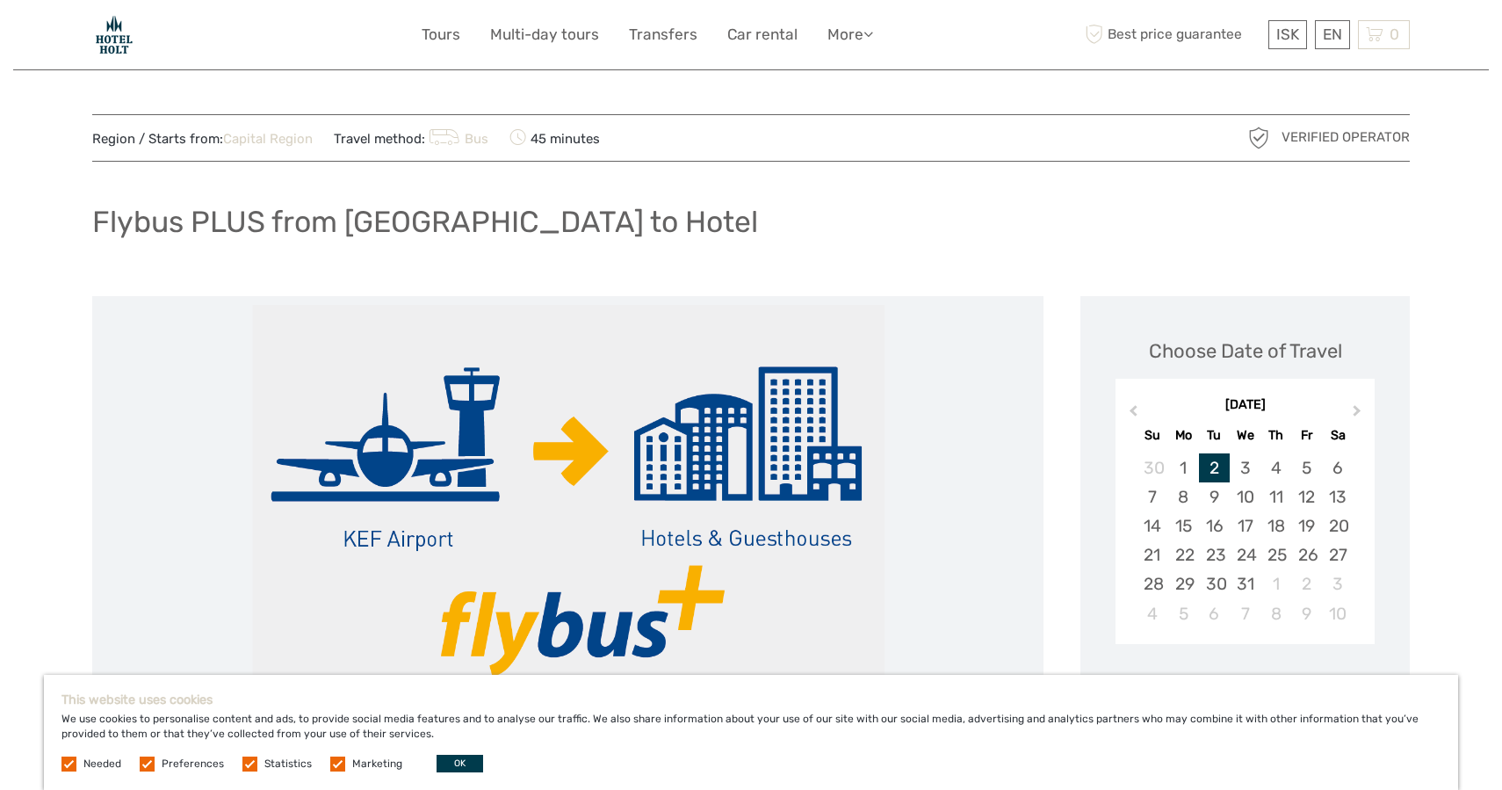
scroll to position [0, 0]
